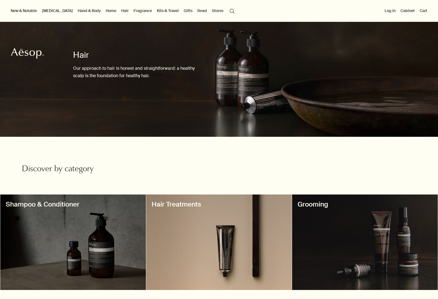
scroll to position [17, 0]
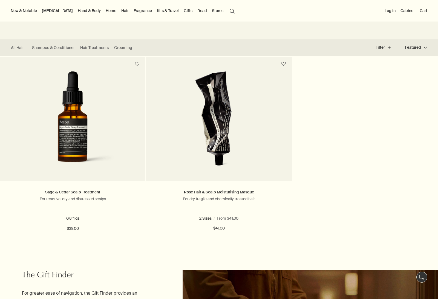
scroll to position [99, 0]
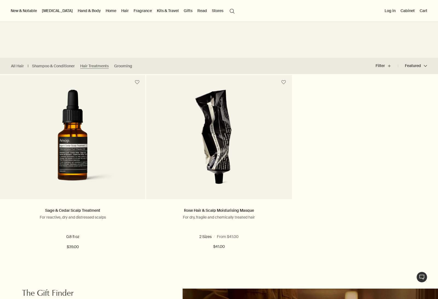
click at [98, 168] on img at bounding box center [73, 140] width 104 height 101
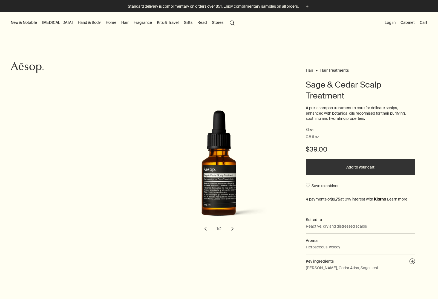
click at [120, 21] on link "Hair" at bounding box center [125, 22] width 10 height 7
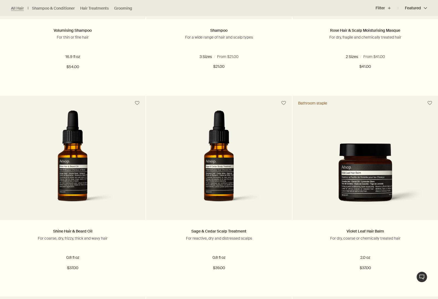
scroll to position [480, 0]
